Goal: Information Seeking & Learning: Learn about a topic

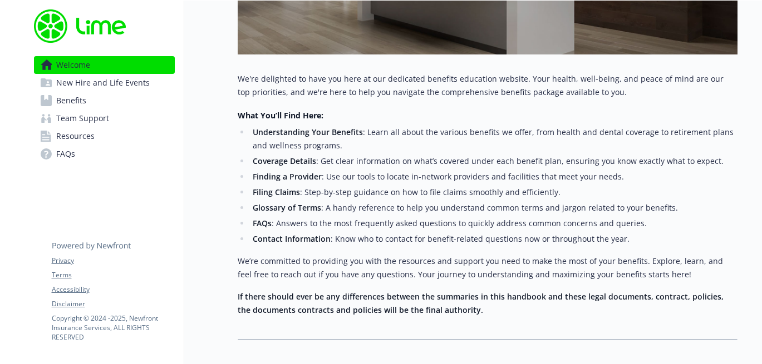
scroll to position [405, 0]
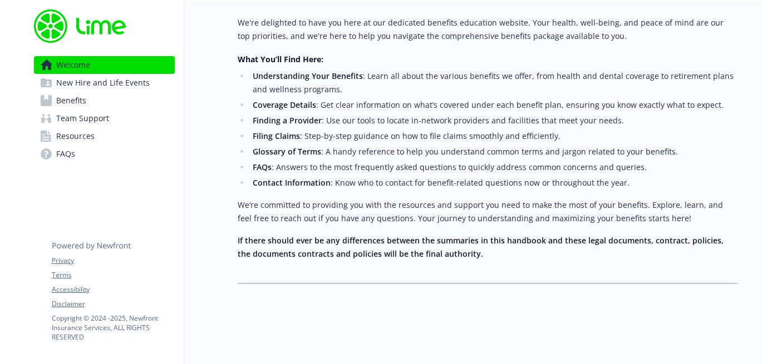
click at [113, 95] on link "Benefits" at bounding box center [104, 101] width 141 height 18
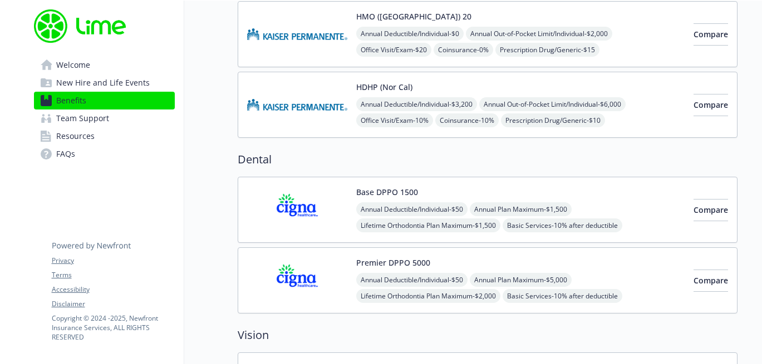
scroll to position [756, 0]
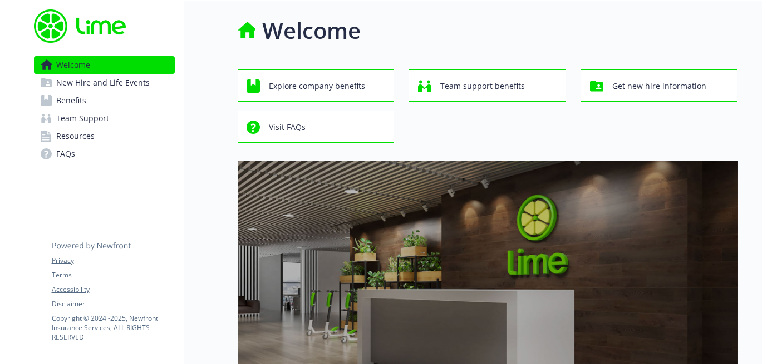
click at [101, 104] on link "Benefits" at bounding box center [104, 101] width 141 height 18
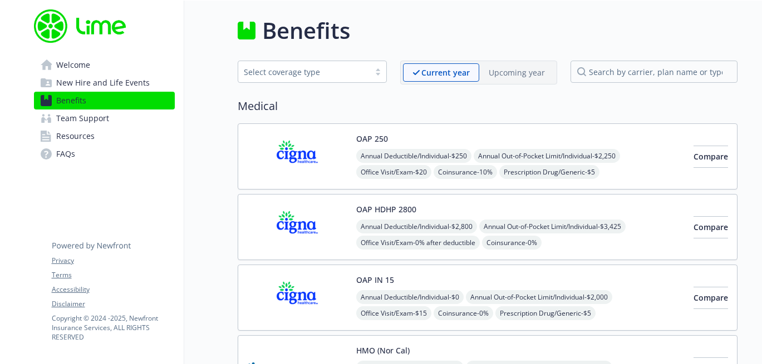
click at [333, 135] on img at bounding box center [297, 156] width 100 height 47
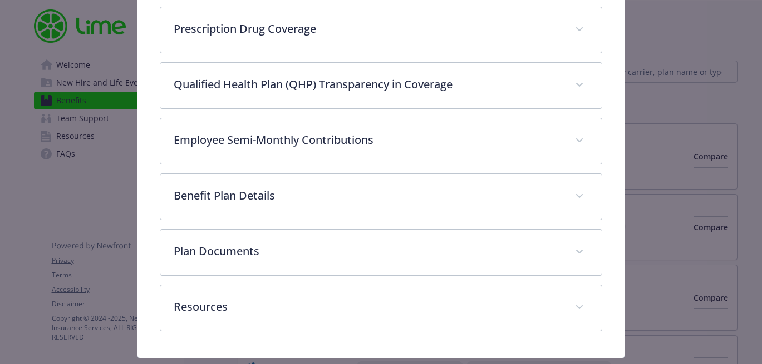
scroll to position [636, 0]
